Goal: Task Accomplishment & Management: Complete application form

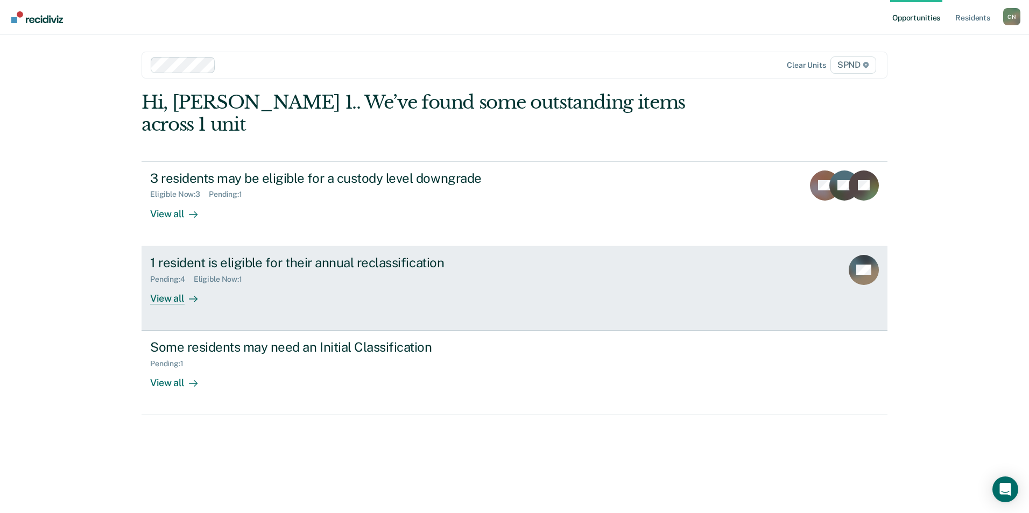
click at [177, 284] on div "View all" at bounding box center [180, 294] width 60 height 21
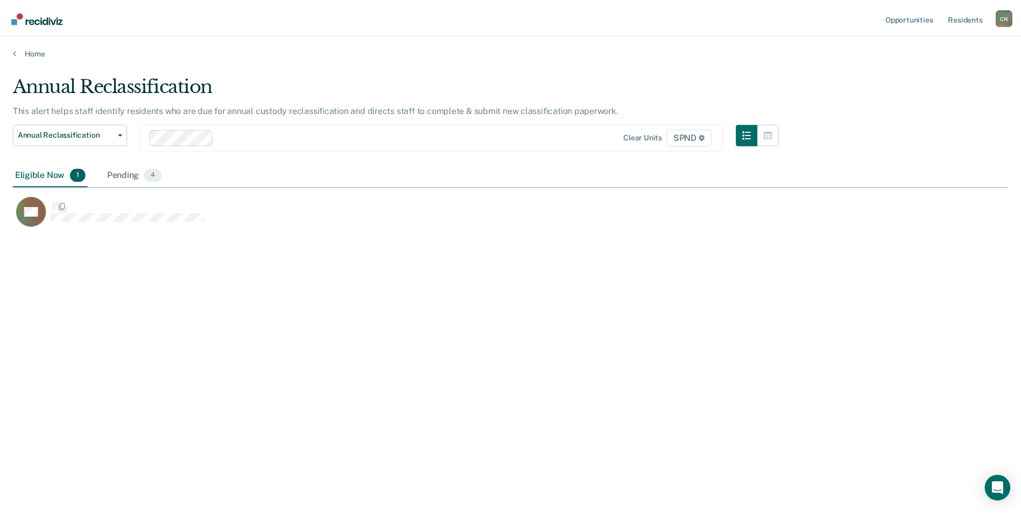
scroll to position [350, 995]
click at [132, 172] on div "Pending 4" at bounding box center [134, 176] width 59 height 24
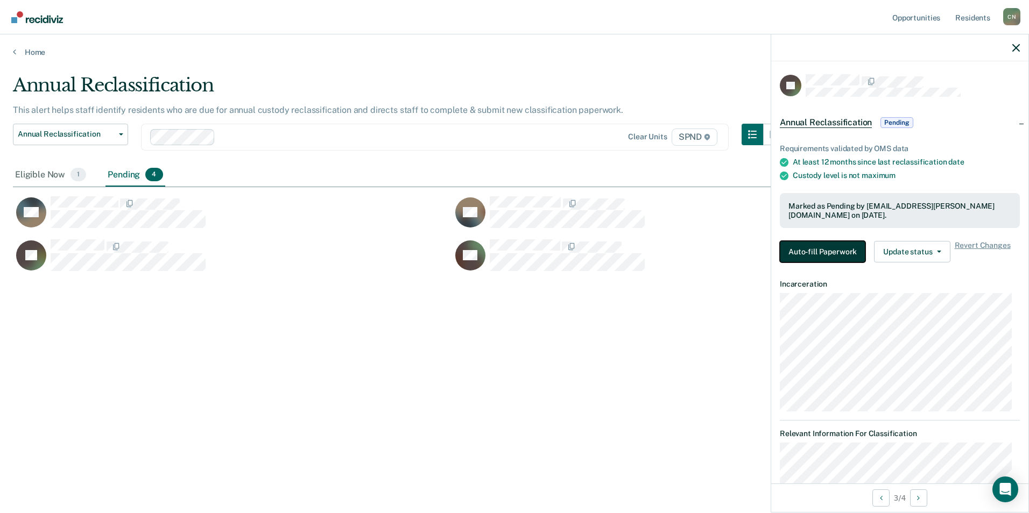
click at [797, 248] on button "Auto-fill Paperwork" at bounding box center [823, 252] width 86 height 22
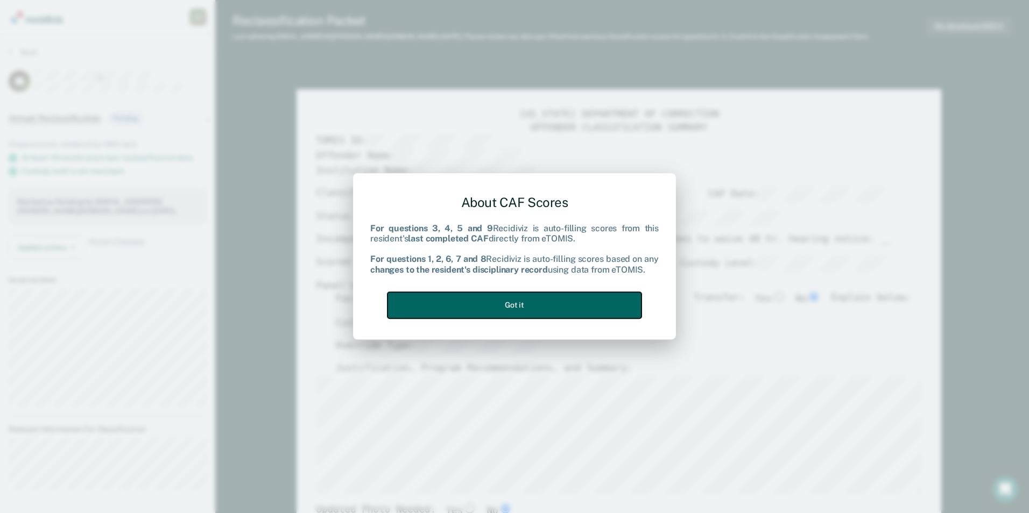
click at [515, 307] on button "Got it" at bounding box center [514, 305] width 254 height 26
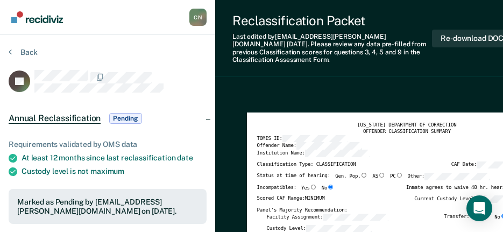
type textarea "x"
